Goal: Use online tool/utility: Utilize a website feature to perform a specific function

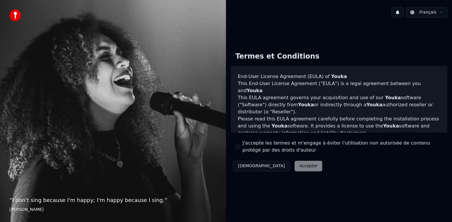
click at [241, 148] on div "J'accepte les termes et m'engage à éviter l'utilisation non autorisée de conten…" at bounding box center [338, 146] width 207 height 14
click at [274, 165] on div "Décliner Accepter" at bounding box center [278, 165] width 94 height 15
click at [248, 169] on button "Décliner" at bounding box center [261, 166] width 57 height 11
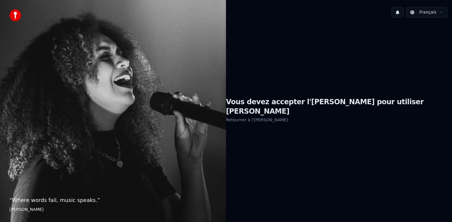
click at [283, 117] on link "Retourner à l'EULA" at bounding box center [257, 119] width 62 height 9
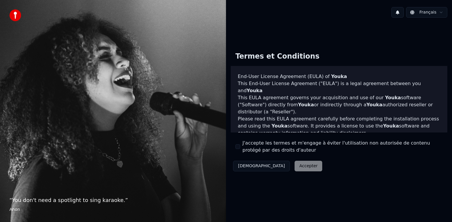
click at [238, 147] on button "J'accepte les termes et m'engage à éviter l'utilisation non autorisée de conten…" at bounding box center [237, 146] width 5 height 5
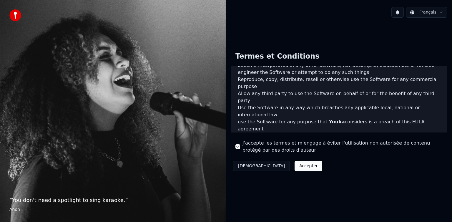
scroll to position [322, 0]
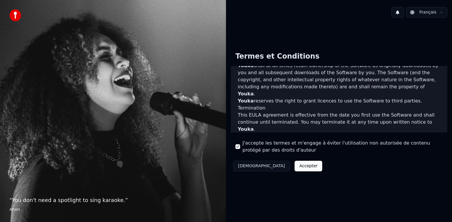
click at [252, 169] on button "Décliner" at bounding box center [261, 166] width 57 height 11
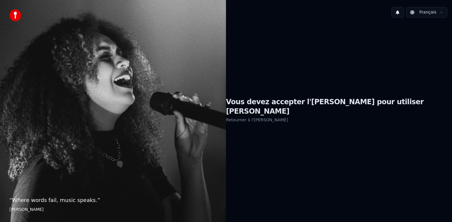
click at [296, 160] on div "Vous devez accepter l'EULA pour utiliser Youka Retourner à l'EULA" at bounding box center [339, 110] width 226 height 176
click at [295, 107] on h1 "Vous devez accepter l'EULA pour utiliser Youka" at bounding box center [339, 106] width 226 height 19
click at [288, 115] on link "Retourner à l'EULA" at bounding box center [257, 119] width 62 height 9
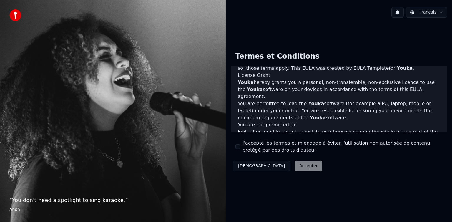
scroll to position [322, 0]
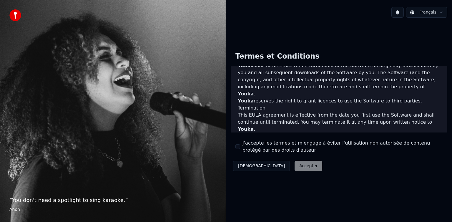
click at [238, 145] on button "J'accepte les termes et m'engage à éviter l'utilisation non autorisée de conten…" at bounding box center [237, 146] width 5 height 5
click at [295, 165] on button "Accepter" at bounding box center [309, 166] width 28 height 11
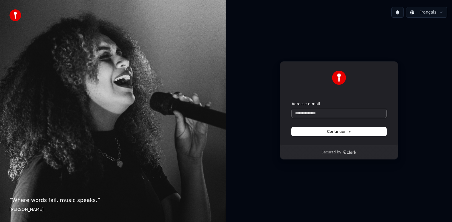
click at [316, 112] on input "Adresse e-mail" at bounding box center [339, 113] width 95 height 9
click at [329, 154] on p "Secured by" at bounding box center [331, 152] width 20 height 5
click at [316, 114] on input "Adresse e-mail" at bounding box center [339, 113] width 95 height 9
type input "*"
paste input "**********"
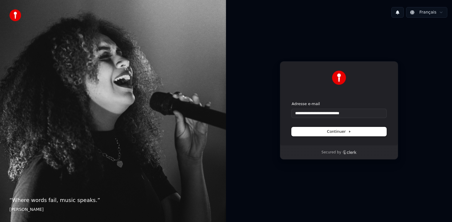
click at [353, 134] on button "Continuer" at bounding box center [339, 131] width 95 height 9
type input "**********"
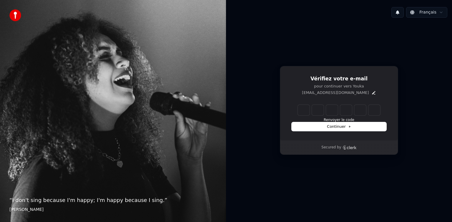
click at [302, 111] on input "Enter verification code" at bounding box center [339, 110] width 82 height 11
type input "******"
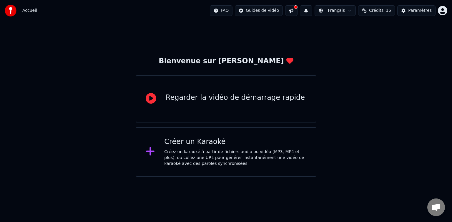
click at [192, 161] on div "Créez un karaoké à partir de fichiers audio ou vidéo (MP3, MP4 et plus), ou col…" at bounding box center [235, 158] width 142 height 18
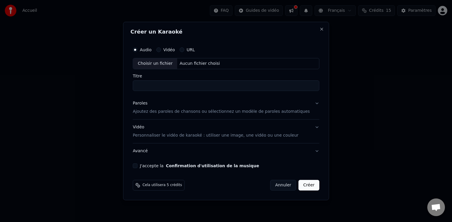
click at [199, 63] on div "Aucun fichier choisi" at bounding box center [199, 64] width 45 height 6
type input "**********"
click at [222, 111] on p "Ajoutez des paroles de chansons ou sélectionnez un modèle de paroles automatiqu…" at bounding box center [221, 112] width 177 height 6
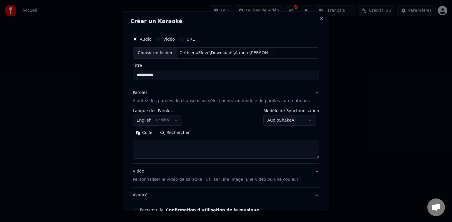
click at [179, 119] on button "English English" at bounding box center [157, 120] width 49 height 11
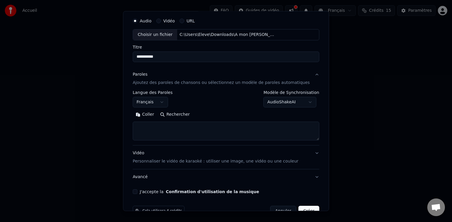
scroll to position [21, 0]
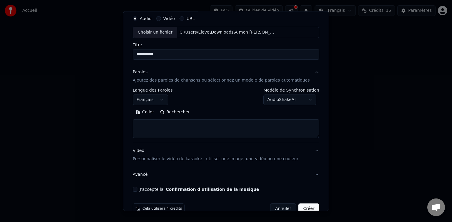
click at [182, 111] on button "Rechercher" at bounding box center [175, 111] width 36 height 9
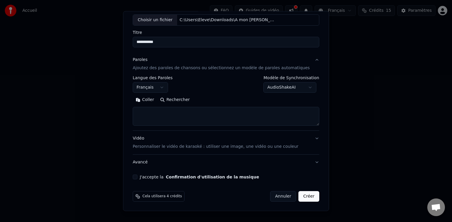
scroll to position [33, 0]
click at [137, 176] on button "J'accepte la Confirmation d'utilisation de la musique" at bounding box center [135, 177] width 5 height 5
click at [299, 192] on button "Créer" at bounding box center [309, 196] width 21 height 11
select select "**"
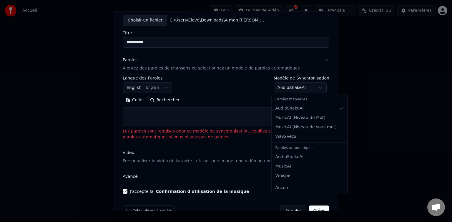
click at [313, 87] on body "**********" at bounding box center [226, 88] width 452 height 177
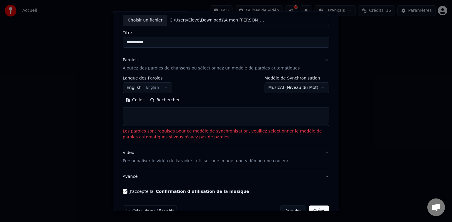
click at [320, 208] on button "Créer" at bounding box center [319, 210] width 21 height 11
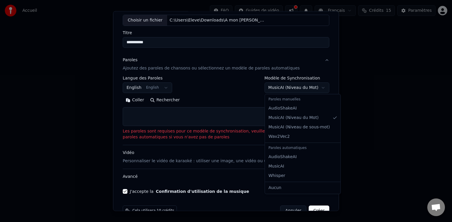
click at [302, 88] on body "**********" at bounding box center [226, 88] width 452 height 177
select select "**********"
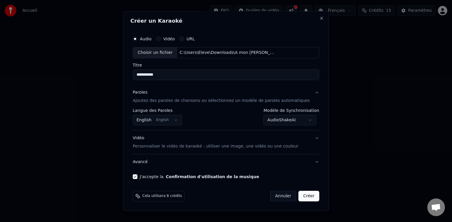
scroll to position [0, 0]
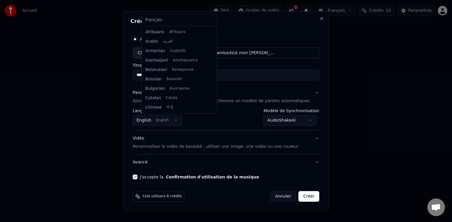
click at [181, 118] on body "**********" at bounding box center [226, 88] width 452 height 177
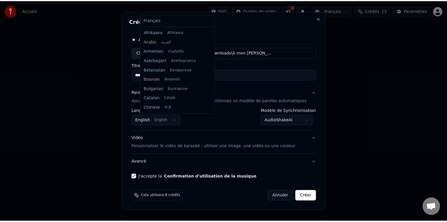
scroll to position [47, 0]
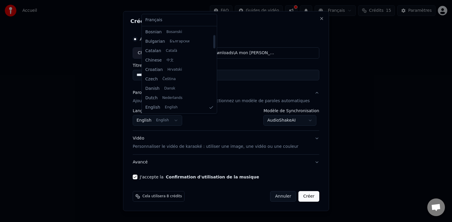
select select "**"
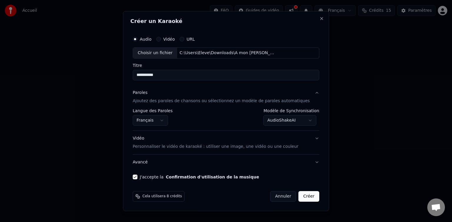
click at [301, 200] on button "Créer" at bounding box center [309, 196] width 21 height 11
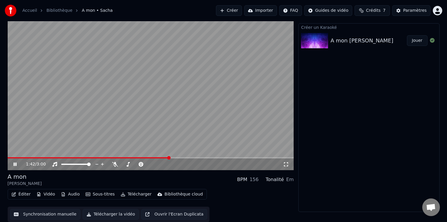
scroll to position [12, 0]
click at [91, 166] on span at bounding box center [89, 165] width 4 height 4
click at [115, 166] on icon at bounding box center [115, 164] width 6 height 5
click at [113, 166] on icon at bounding box center [115, 164] width 6 height 5
click at [114, 165] on icon at bounding box center [115, 164] width 6 height 5
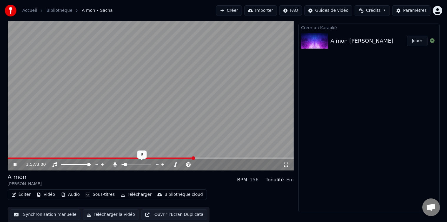
click at [124, 164] on span at bounding box center [126, 165] width 4 height 4
click at [149, 164] on span at bounding box center [149, 165] width 4 height 4
click at [173, 163] on icon at bounding box center [176, 165] width 6 height 6
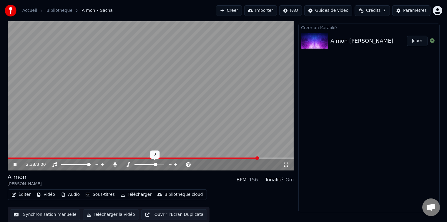
click at [169, 163] on icon at bounding box center [170, 165] width 6 height 6
click at [181, 164] on icon at bounding box center [183, 165] width 6 height 6
click at [187, 164] on icon at bounding box center [188, 164] width 3 height 3
click at [149, 163] on span at bounding box center [149, 165] width 4 height 4
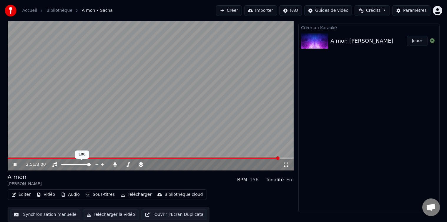
click at [91, 165] on span at bounding box center [89, 165] width 4 height 4
click at [115, 164] on icon at bounding box center [115, 164] width 3 height 5
